Goal: Navigation & Orientation: Find specific page/section

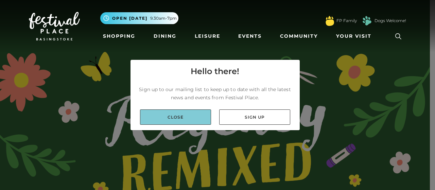
click at [183, 123] on link "Close" at bounding box center [175, 116] width 71 height 15
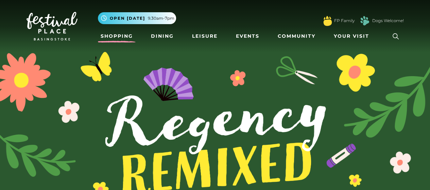
click at [129, 38] on link "Shopping" at bounding box center [117, 36] width 38 height 13
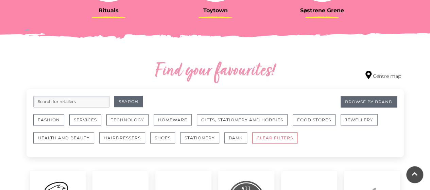
scroll to position [340, 0]
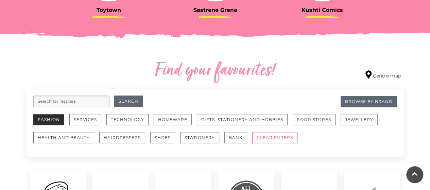
click at [37, 114] on button "Fashion" at bounding box center [48, 119] width 31 height 11
